Goal: Task Accomplishment & Management: Manage account settings

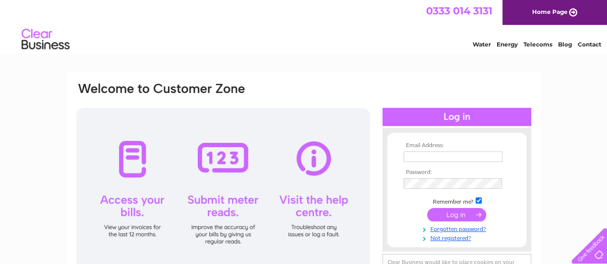
click at [429, 157] on input "text" at bounding box center [452, 157] width 99 height 11
drag, startPoint x: 482, startPoint y: 158, endPoint x: 376, endPoint y: 155, distance: 105.6
click at [376, 155] on div "Email Address: eampugh97@gmail.com Password:" at bounding box center [303, 191] width 457 height 218
type input "cirianmarie@hotmail.com"
click at [456, 214] on input "submit" at bounding box center [456, 214] width 59 height 13
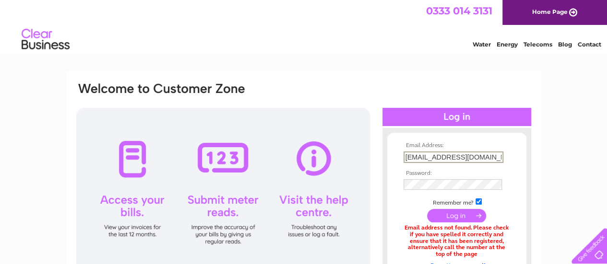
drag, startPoint x: 488, startPoint y: 158, endPoint x: 402, endPoint y: 155, distance: 86.4
click at [402, 155] on td "cirianmarie@hotmail.com" at bounding box center [456, 157] width 111 height 16
type input "[PERSON_NAME][EMAIL_ADDRESS][DOMAIN_NAME]"
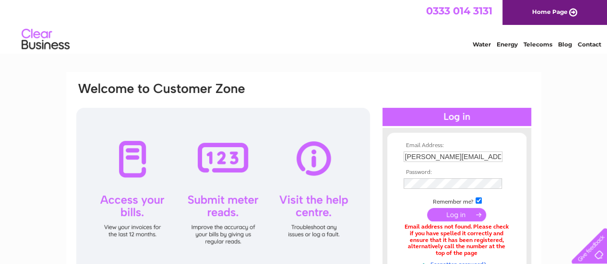
click at [455, 215] on input "submit" at bounding box center [456, 214] width 59 height 13
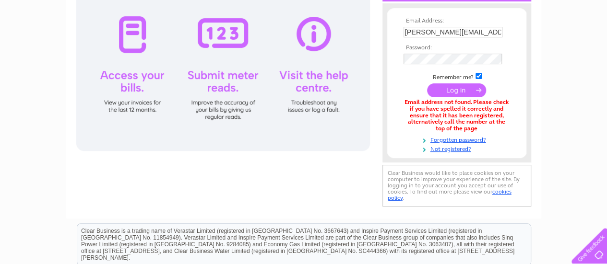
scroll to position [129, 0]
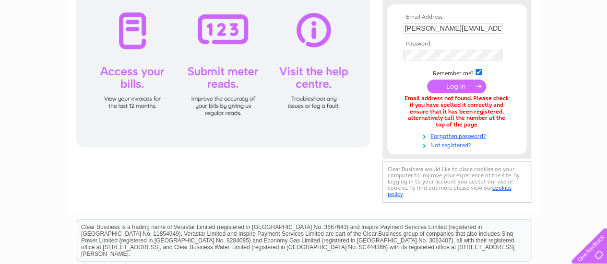
click at [443, 143] on link "Not registered?" at bounding box center [457, 144] width 109 height 9
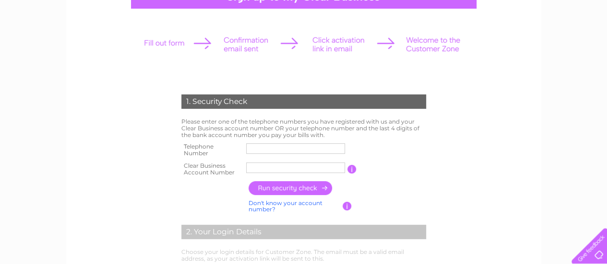
scroll to position [117, 0]
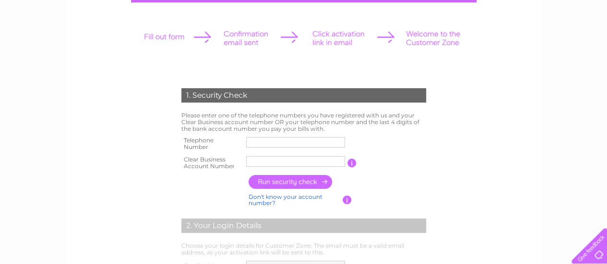
click at [257, 141] on input "text" at bounding box center [295, 142] width 99 height 11
type input "07734823873"
click at [251, 161] on input "text" at bounding box center [296, 162] width 100 height 12
paste input "B30302652"
type input "B30302652"
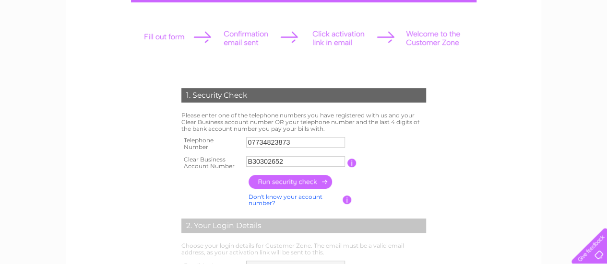
click at [295, 181] on input "button" at bounding box center [291, 182] width 84 height 14
type input "ci*********@ho*********"
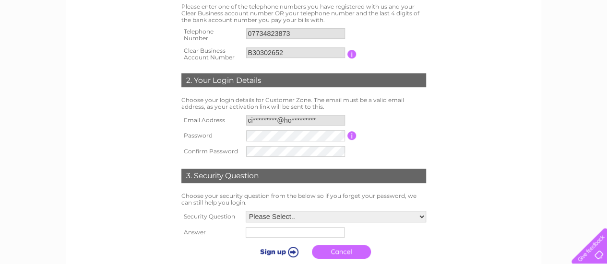
scroll to position [237, 0]
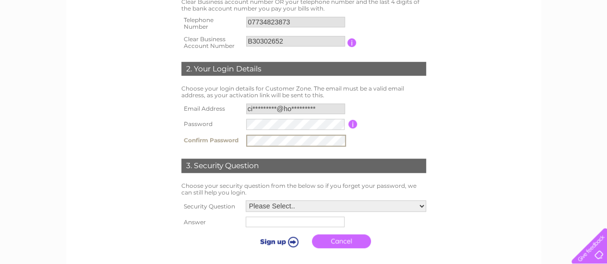
click at [422, 206] on select "Please Select.. In what town or city was your first job? In what town or city d…" at bounding box center [336, 207] width 180 height 12
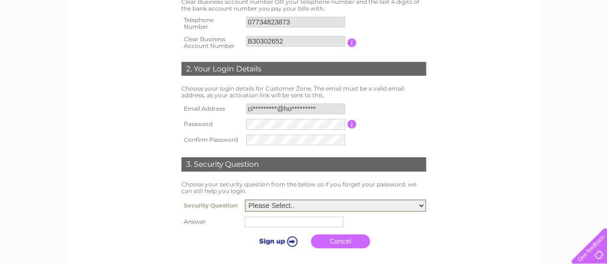
select select "1"
click at [245, 201] on select "Please Select.. In what town or city was your first job? In what town or city d…" at bounding box center [335, 206] width 181 height 12
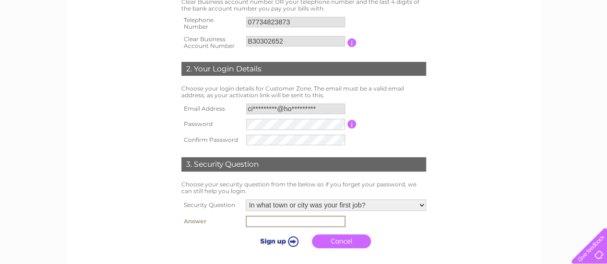
click at [289, 223] on input "text" at bounding box center [296, 222] width 100 height 12
type input "Northampton"
click at [275, 239] on input "submit" at bounding box center [277, 240] width 59 height 13
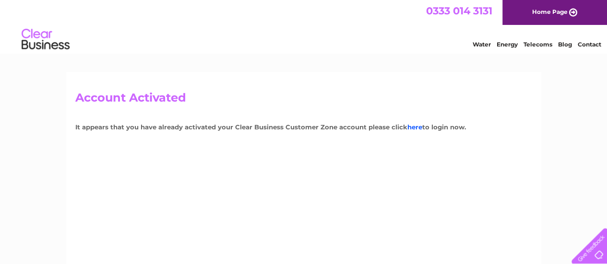
click at [410, 129] on link "here" at bounding box center [414, 127] width 15 height 8
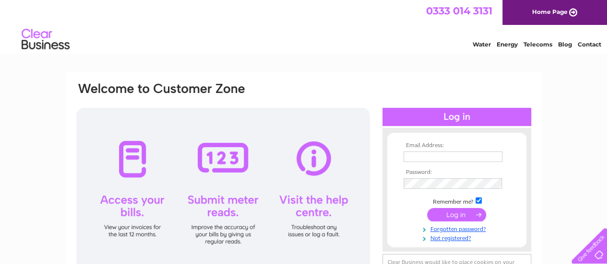
click at [421, 158] on input "text" at bounding box center [452, 157] width 99 height 11
type input "cirianmarie@hotmail.com"
click at [447, 217] on input "submit" at bounding box center [456, 214] width 59 height 13
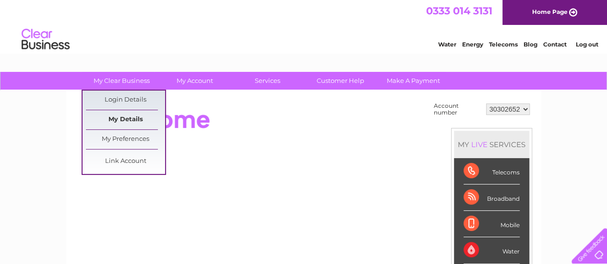
click at [126, 120] on link "My Details" at bounding box center [125, 119] width 79 height 19
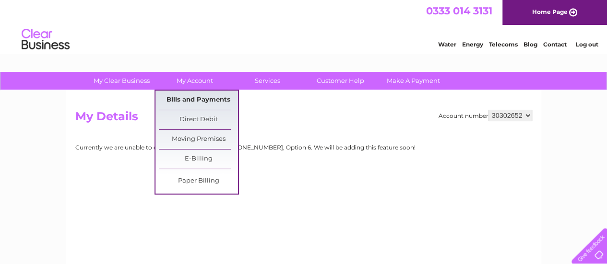
click at [199, 98] on link "Bills and Payments" at bounding box center [198, 100] width 79 height 19
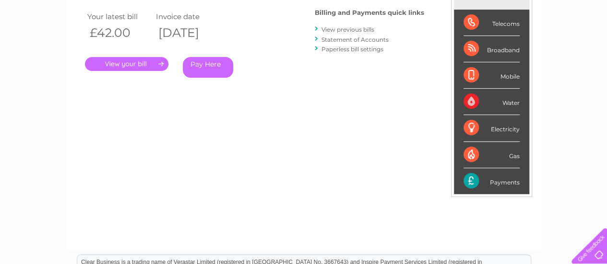
scroll to position [70, 0]
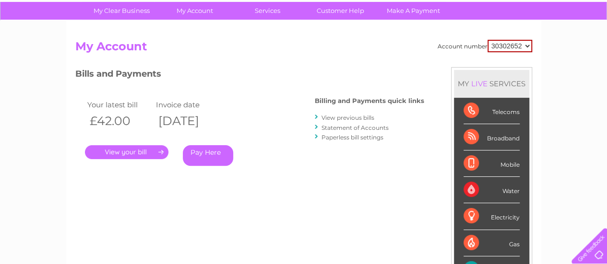
click at [339, 118] on link "View previous bills" at bounding box center [347, 117] width 53 height 7
